Goal: Check status: Check status

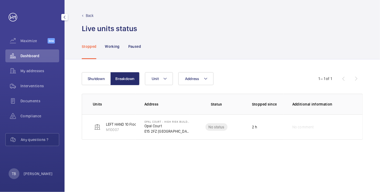
click at [27, 55] on span "Dashboard" at bounding box center [39, 55] width 39 height 5
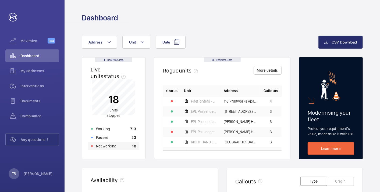
click at [108, 146] on p "Not working" at bounding box center [106, 145] width 20 height 5
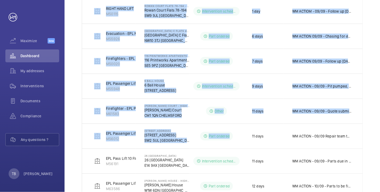
scroll to position [258, 0]
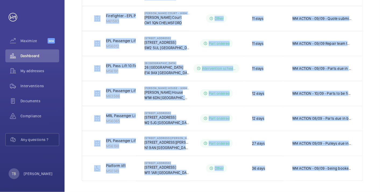
drag, startPoint x: 87, startPoint y: 62, endPoint x: 376, endPoint y: 179, distance: 312.1
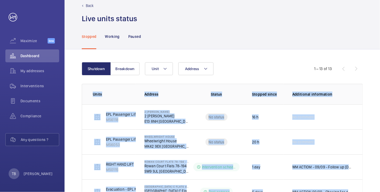
scroll to position [0, 0]
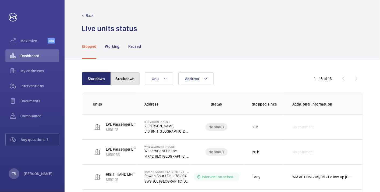
click at [124, 81] on button "Breakdown" at bounding box center [124, 78] width 29 height 13
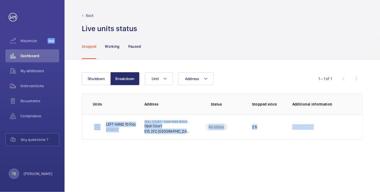
drag, startPoint x: 86, startPoint y: 120, endPoint x: 351, endPoint y: 144, distance: 265.7
click at [351, 144] on div "Shutdown Breakdown Address Unit 1 – 1 of 1 Units Address Status Stopped since A…" at bounding box center [221, 125] width 315 height 133
copy tr "LEFT HAND 10 Floors Machine Roomless M10007 Opal Court - High Risk Building [GE…"
click at [98, 77] on button "Shutdown" at bounding box center [96, 78] width 29 height 13
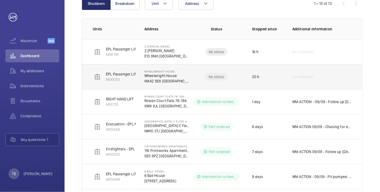
scroll to position [75, 0]
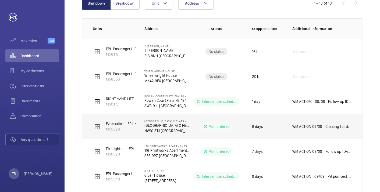
click at [317, 127] on p "WM ACTION 09/09 - Chasing for delivery [DATE] - Confirming eta for delivery thi…" at bounding box center [321, 126] width 59 height 5
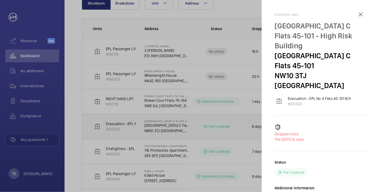
scroll to position [21, 0]
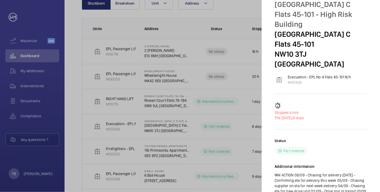
click at [22, 55] on div at bounding box center [190, 96] width 380 height 192
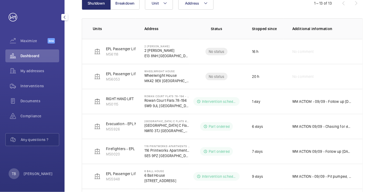
click at [32, 54] on span "Dashboard" at bounding box center [39, 55] width 39 height 5
